Goal: Task Accomplishment & Management: Manage account settings

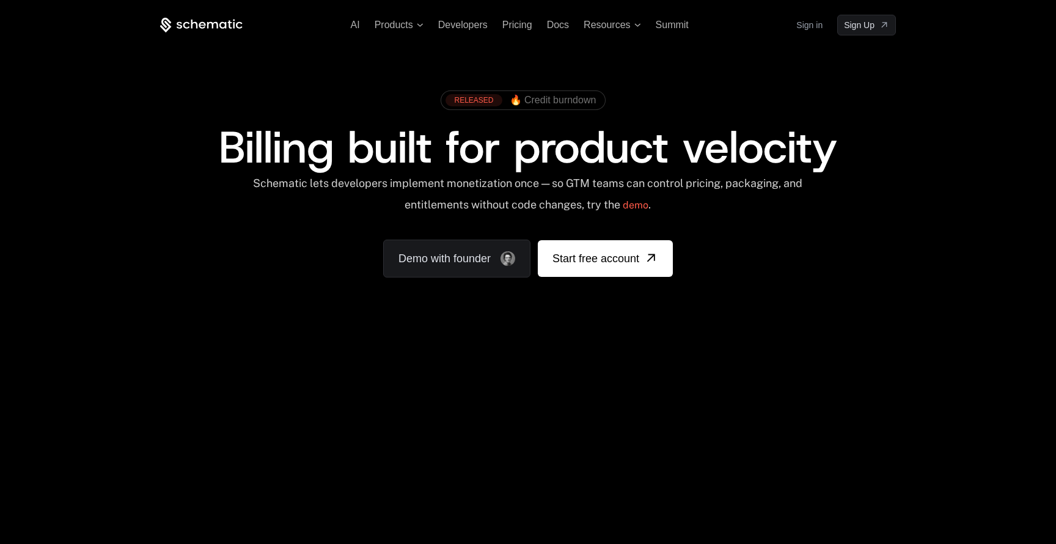
click at [809, 27] on link "Sign in" at bounding box center [809, 25] width 26 height 20
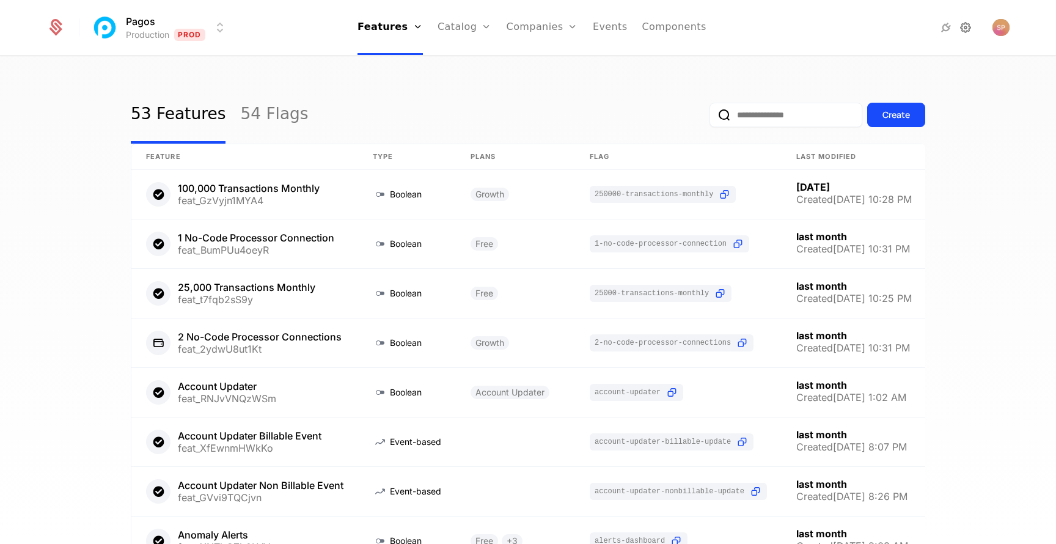
click at [963, 31] on icon at bounding box center [965, 27] width 15 height 15
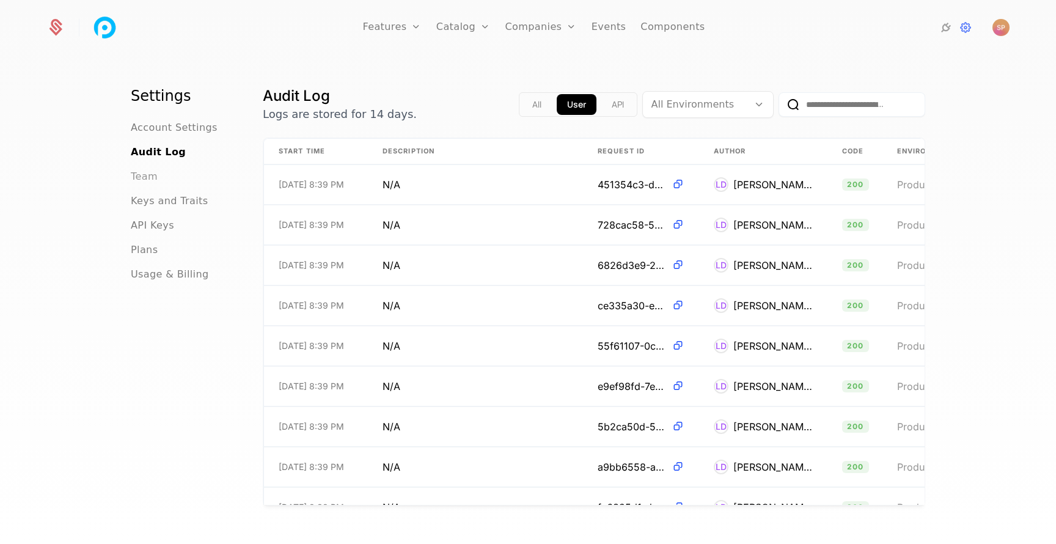
click at [149, 175] on span "Team" at bounding box center [144, 176] width 27 height 15
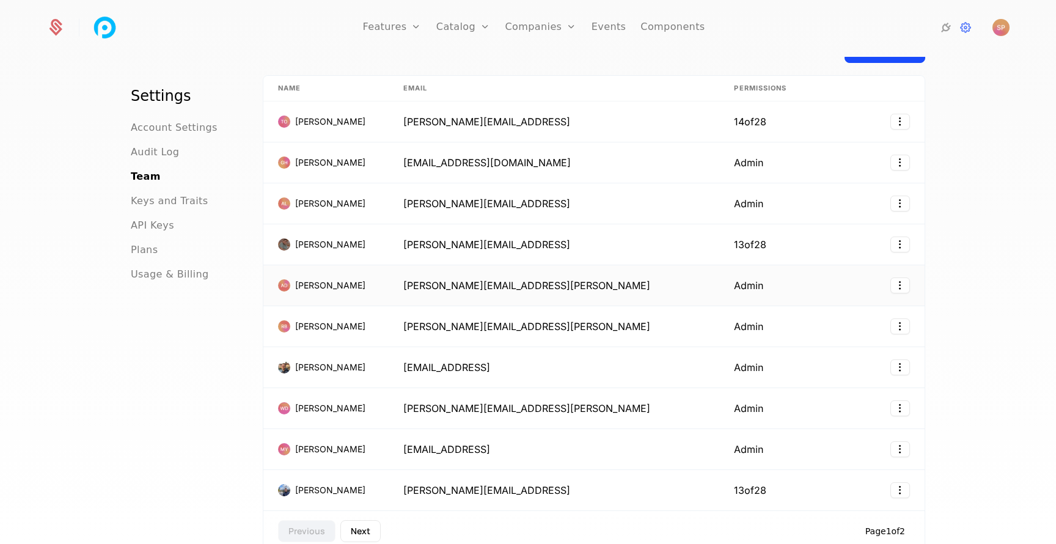
scroll to position [58, 0]
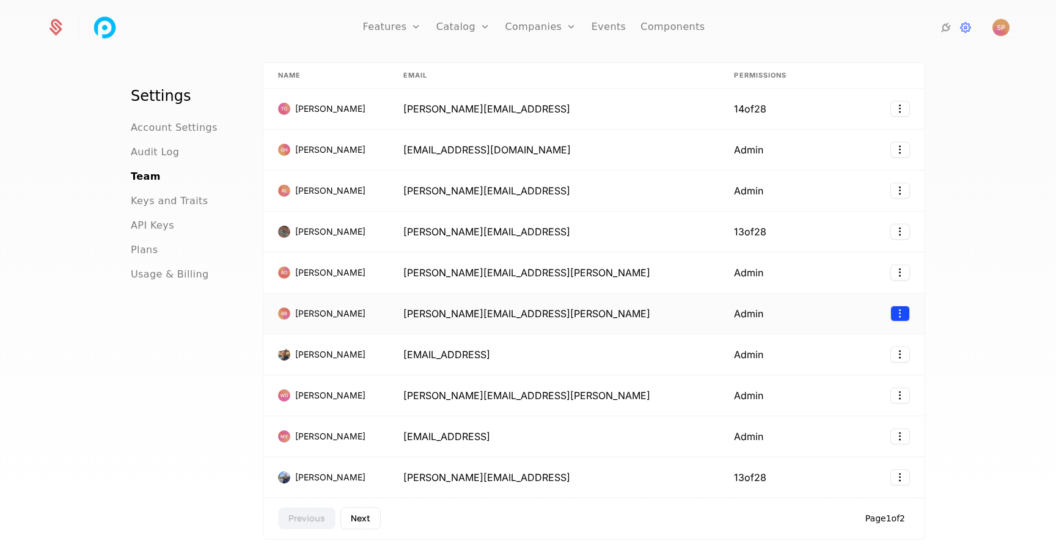
click at [899, 311] on html "Features Features Flags Catalog Plans Add Ons Credits Configuration Companies C…" at bounding box center [528, 272] width 1056 height 544
click at [830, 374] on div "Remove" at bounding box center [824, 370] width 45 height 17
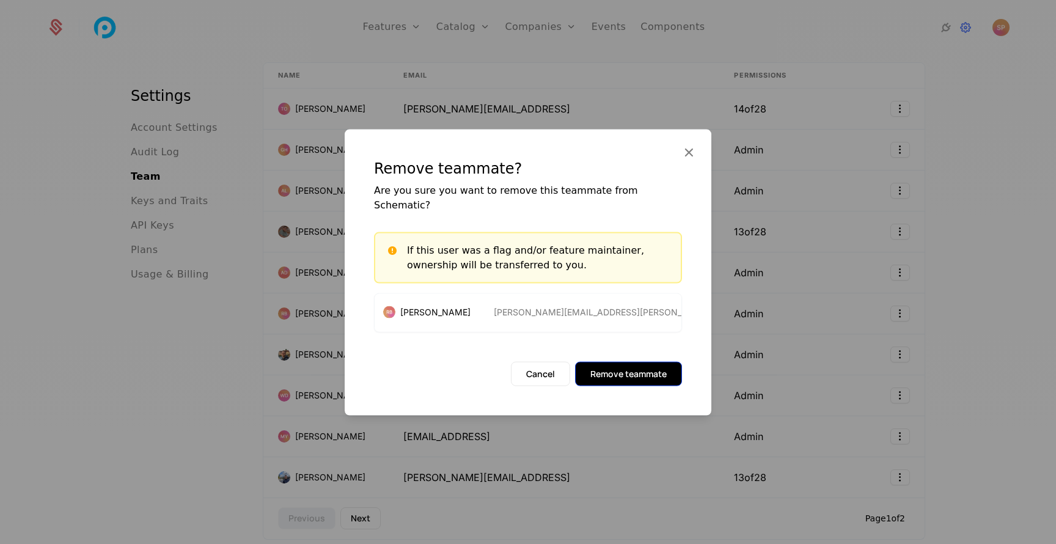
click at [633, 368] on button "Remove teammate" at bounding box center [628, 374] width 107 height 24
